Goal: Task Accomplishment & Management: Manage account settings

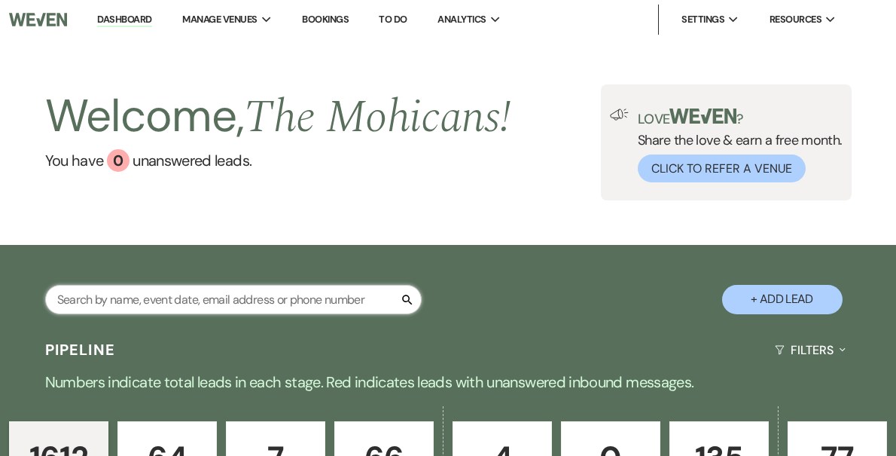
click at [328, 295] on input "text" at bounding box center [233, 299] width 377 height 29
type input "[PERSON_NAME]"
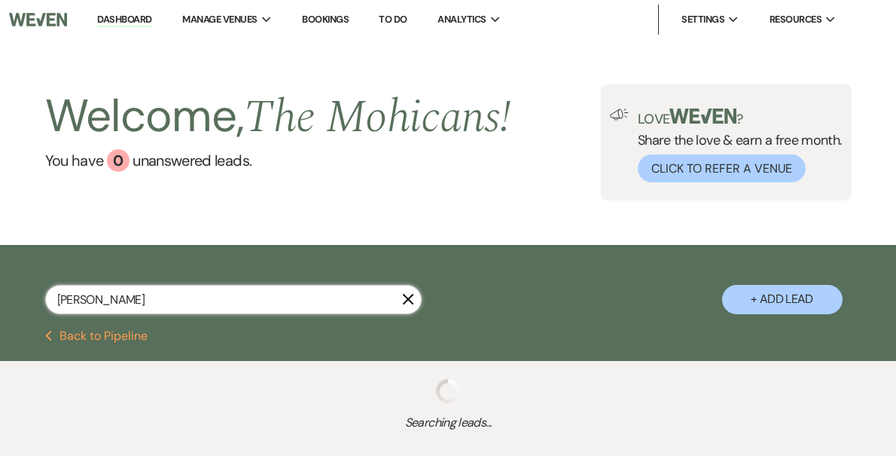
select select "9"
select select "8"
select select "5"
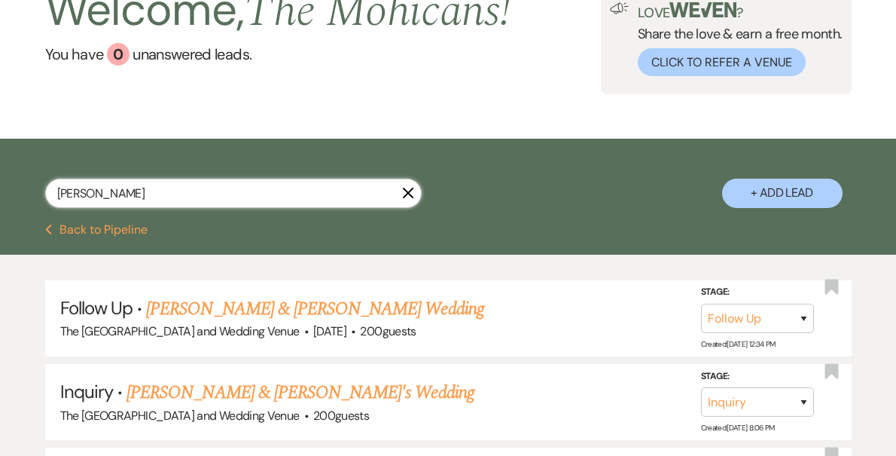
scroll to position [108, 0]
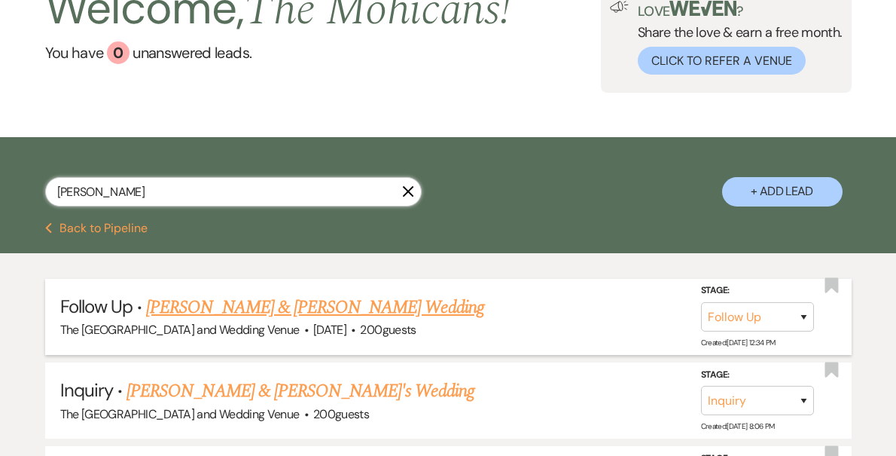
type input "[PERSON_NAME]"
click at [747, 322] on select "Inquiry Follow Up Tour Requested Tour Confirmed Toured Proposal Sent Booked Lost" at bounding box center [757, 316] width 113 height 29
select select "4"
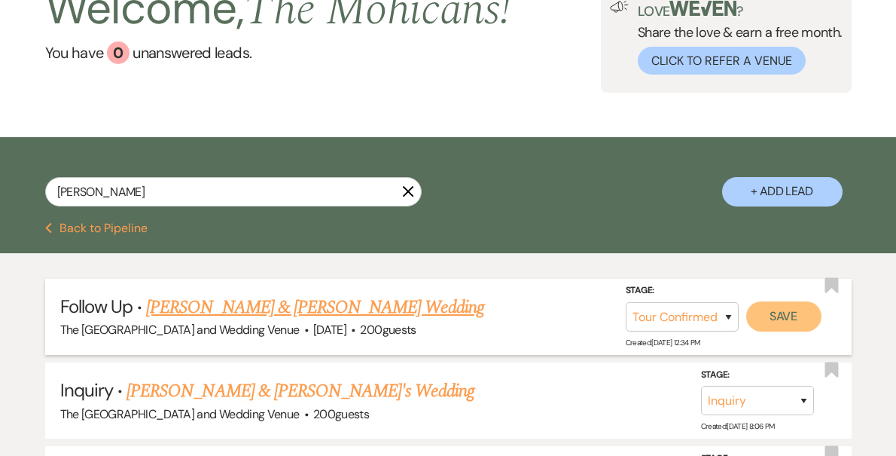
click at [778, 317] on button "Save" at bounding box center [784, 316] width 75 height 30
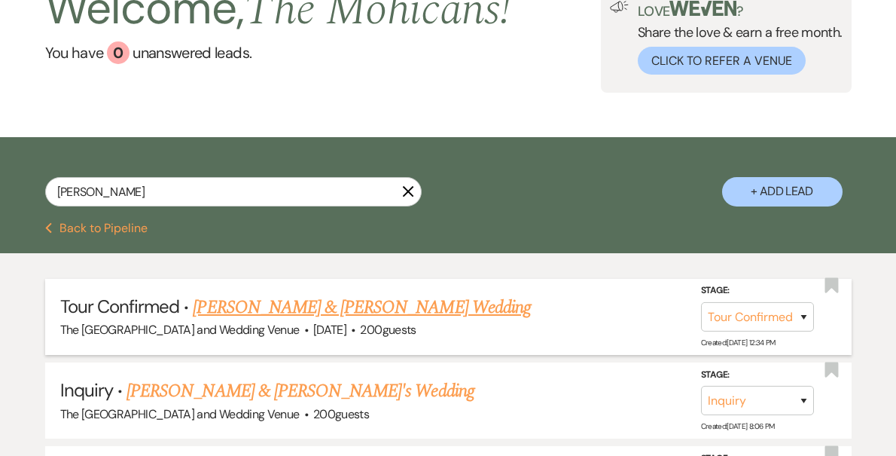
click at [97, 233] on button "Previous Back to Pipeline" at bounding box center [96, 228] width 103 height 12
